Goal: Information Seeking & Learning: Learn about a topic

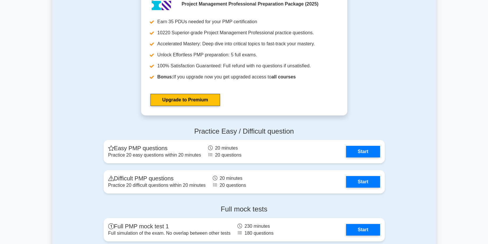
scroll to position [1540, 0]
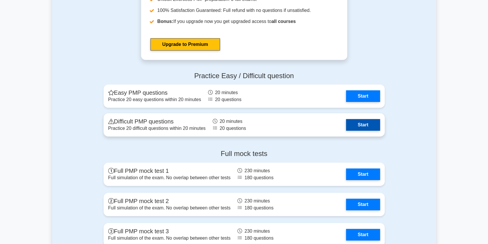
click at [361, 125] on link "Start" at bounding box center [363, 125] width 34 height 12
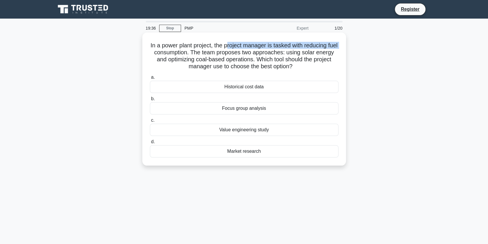
drag, startPoint x: 228, startPoint y: 44, endPoint x: 341, endPoint y: 44, distance: 112.9
click at [341, 44] on div "In a power plant project, the project manager is tasked with reducing fuel cons…" at bounding box center [244, 99] width 199 height 129
click at [183, 52] on h5 "In a power plant project, the project manager is tasked with reducing fuel cons…" at bounding box center [244, 56] width 190 height 29
click at [255, 87] on div "Historical cost data" at bounding box center [244, 87] width 189 height 12
click at [150, 79] on input "a. Historical cost data" at bounding box center [150, 78] width 0 height 4
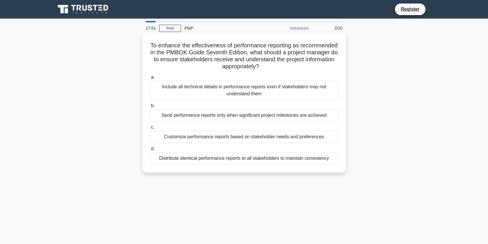
click at [237, 157] on div "Distribute identical performance reports to all stakeholders to maintain consis…" at bounding box center [244, 158] width 189 height 12
click at [150, 151] on input "d. Distribute identical performance reports to all stakeholders to maintain con…" at bounding box center [150, 149] width 0 height 4
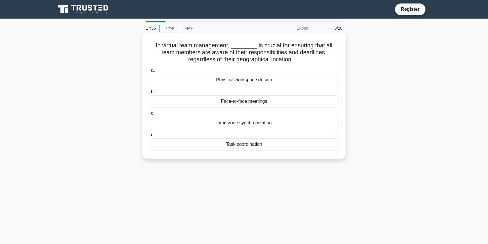
click at [250, 148] on div "Task coordination" at bounding box center [244, 145] width 189 height 12
click at [150, 137] on input "d. Task coordination" at bounding box center [150, 135] width 0 height 4
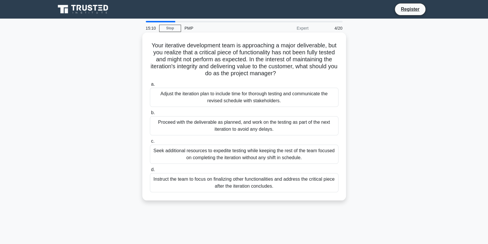
click at [257, 183] on div "Instruct the team to focus on finalizing other functionalities and address the …" at bounding box center [244, 182] width 189 height 19
click at [150, 172] on input "d. Instruct the team to focus on finalizing other functionalities and address t…" at bounding box center [150, 170] width 0 height 4
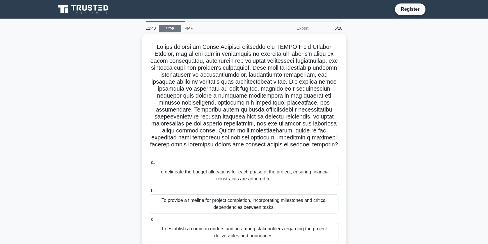
click at [173, 27] on link "Stop" at bounding box center [170, 28] width 22 height 7
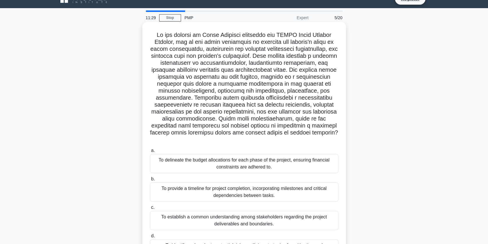
scroll to position [7, 0]
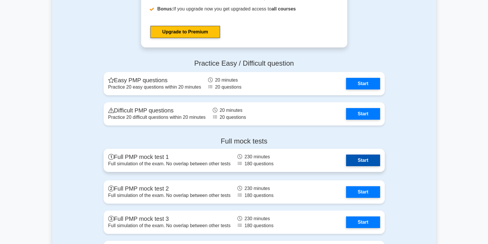
scroll to position [1540, 0]
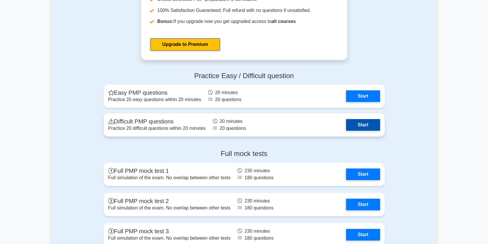
click at [376, 119] on link "Start" at bounding box center [363, 125] width 34 height 12
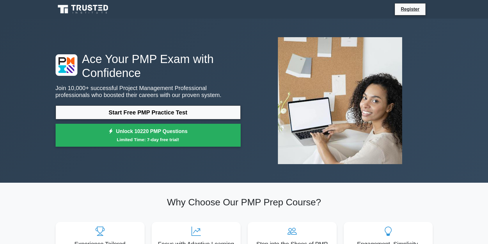
scroll to position [1540, 0]
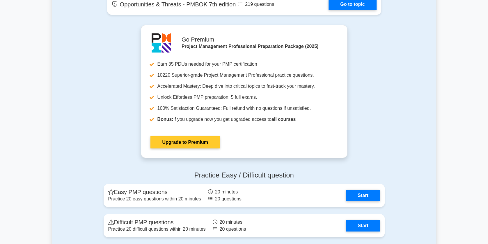
scroll to position [1477, 0]
